Goal: Task Accomplishment & Management: Manage account settings

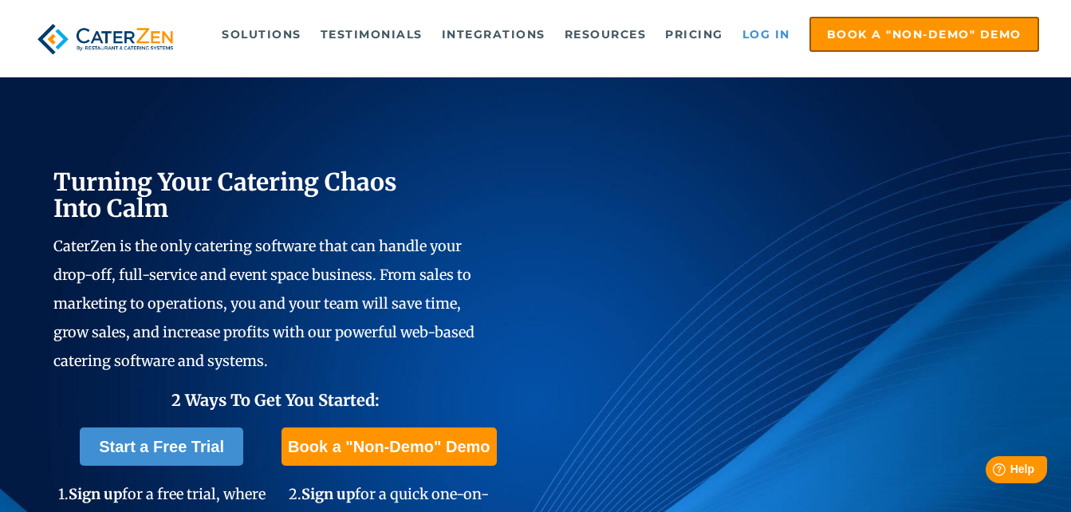
click at [762, 40] on link "Log in" at bounding box center [766, 34] width 64 height 32
click at [756, 25] on link "Log in" at bounding box center [766, 34] width 64 height 32
click at [773, 34] on link "Log in" at bounding box center [766, 34] width 64 height 32
